Goal: Use online tool/utility: Utilize a website feature to perform a specific function

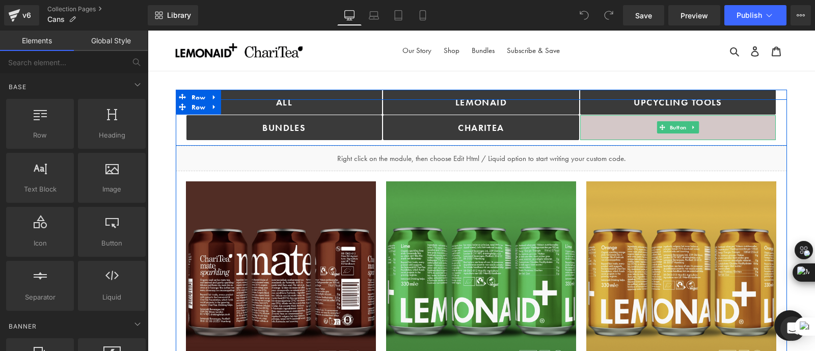
click at [619, 120] on link "Cans" at bounding box center [678, 127] width 196 height 25
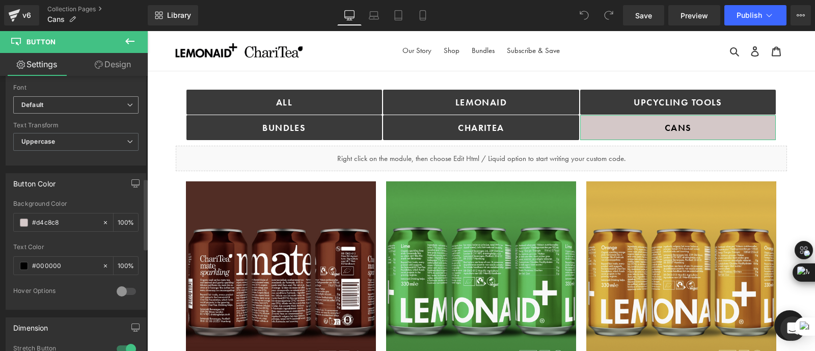
scroll to position [402, 0]
click at [42, 216] on input "#d4c8c8" at bounding box center [64, 221] width 65 height 11
click at [20, 218] on span at bounding box center [24, 222] width 8 height 8
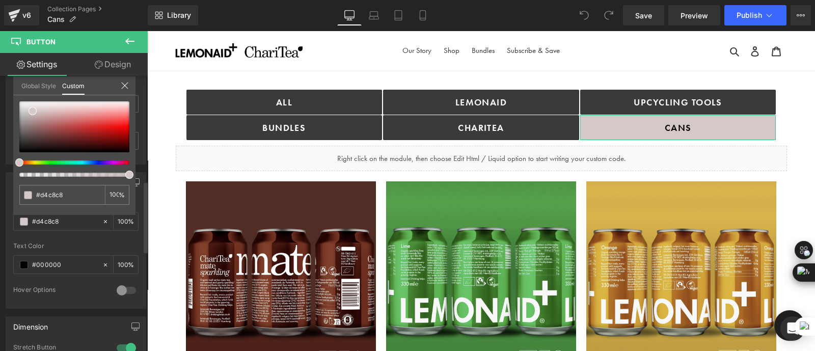
click at [130, 78] on div "Global Style Custom" at bounding box center [74, 85] width 122 height 19
click at [123, 85] on icon at bounding box center [125, 86] width 8 height 8
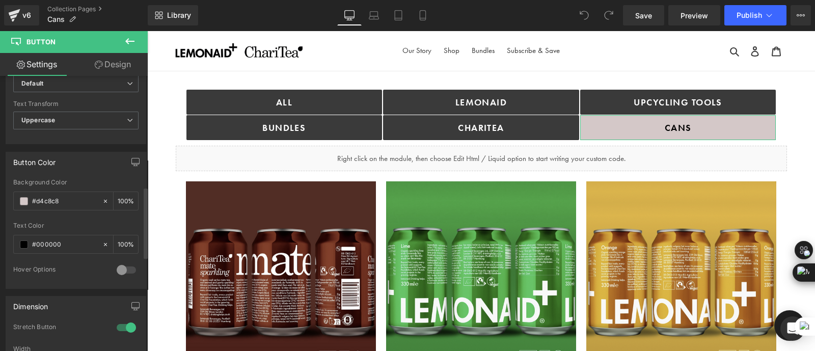
scroll to position [423, 0]
click at [78, 238] on input "#000000" at bounding box center [64, 243] width 65 height 11
click at [102, 241] on icon at bounding box center [105, 243] width 7 height 7
type input "none"
type input "0"
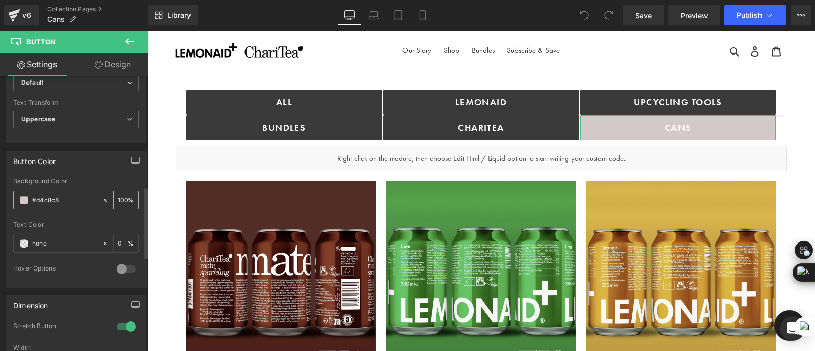
click at [104, 197] on icon at bounding box center [105, 200] width 7 height 7
type input "none"
type input "0"
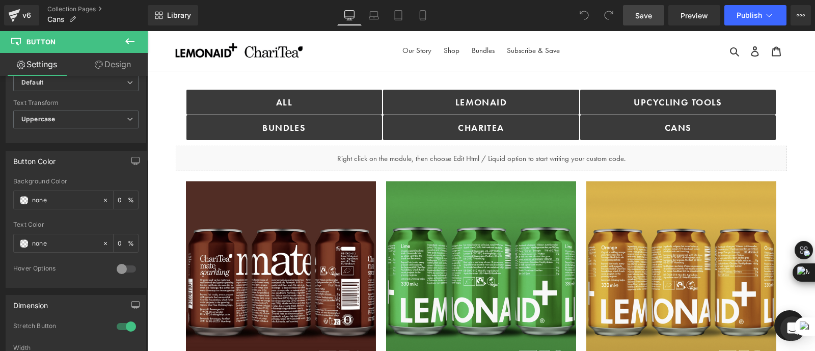
click at [652, 11] on span "Save" at bounding box center [643, 15] width 17 height 11
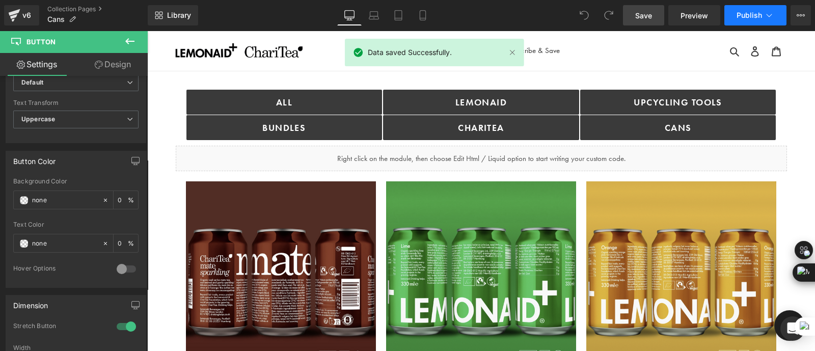
click at [746, 15] on span "Publish" at bounding box center [749, 15] width 25 height 8
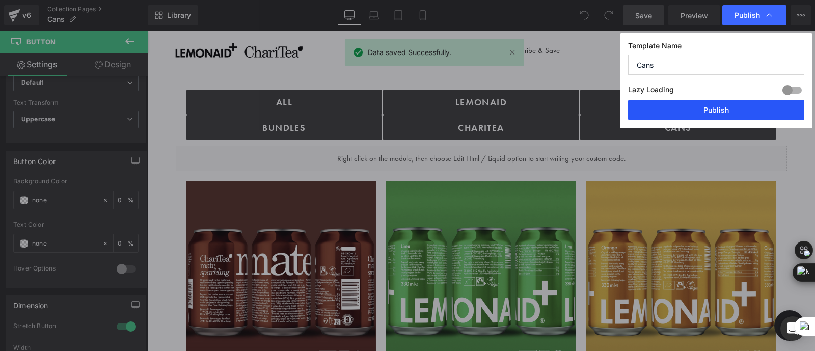
click at [694, 108] on button "Publish" at bounding box center [716, 110] width 176 height 20
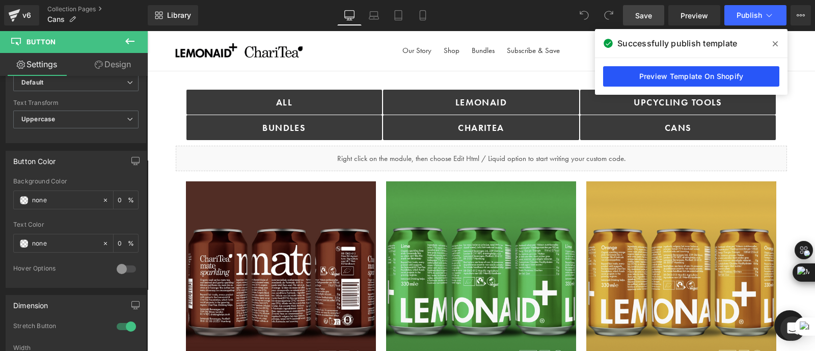
click at [646, 77] on link "Preview Template On Shopify" at bounding box center [691, 76] width 176 height 20
